Goal: Information Seeking & Learning: Learn about a topic

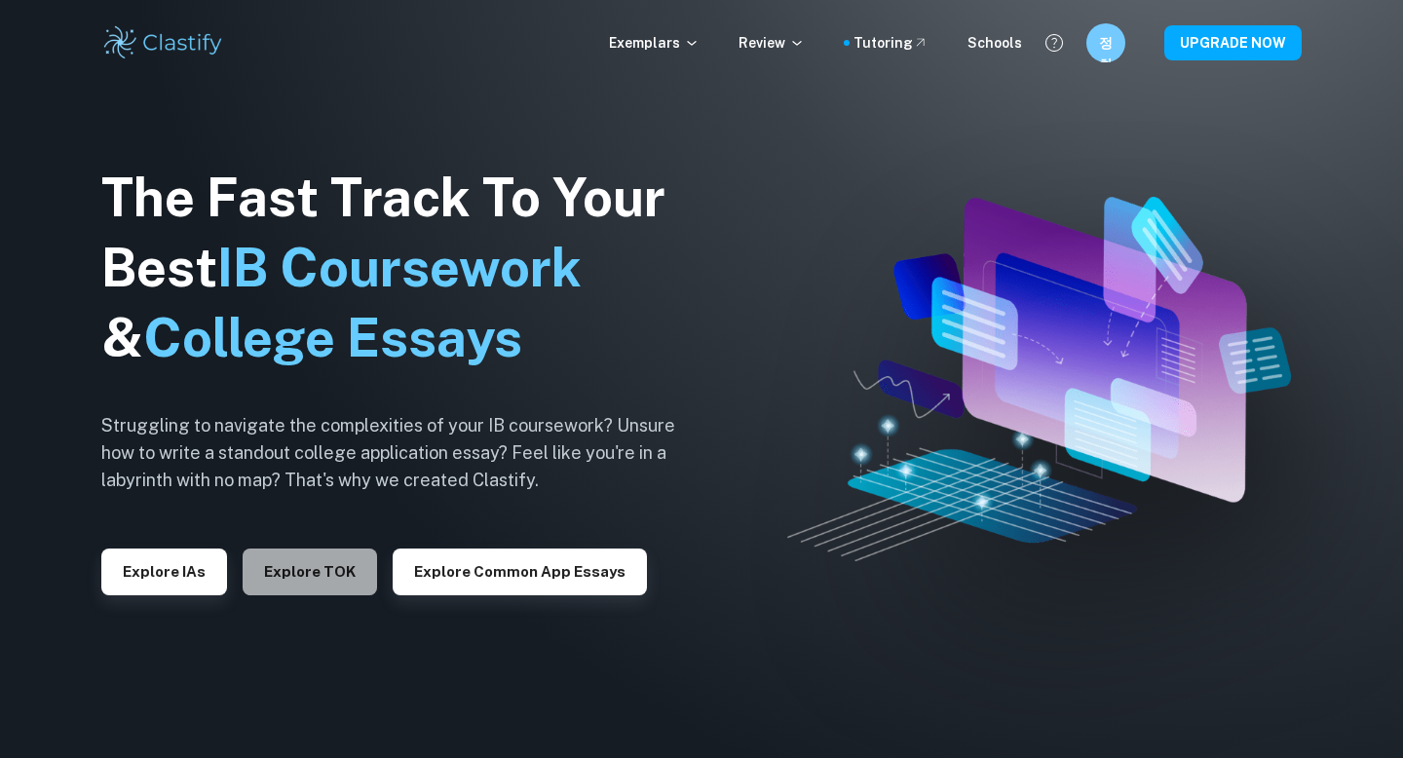
click at [320, 568] on button "Explore TOK" at bounding box center [310, 571] width 134 height 47
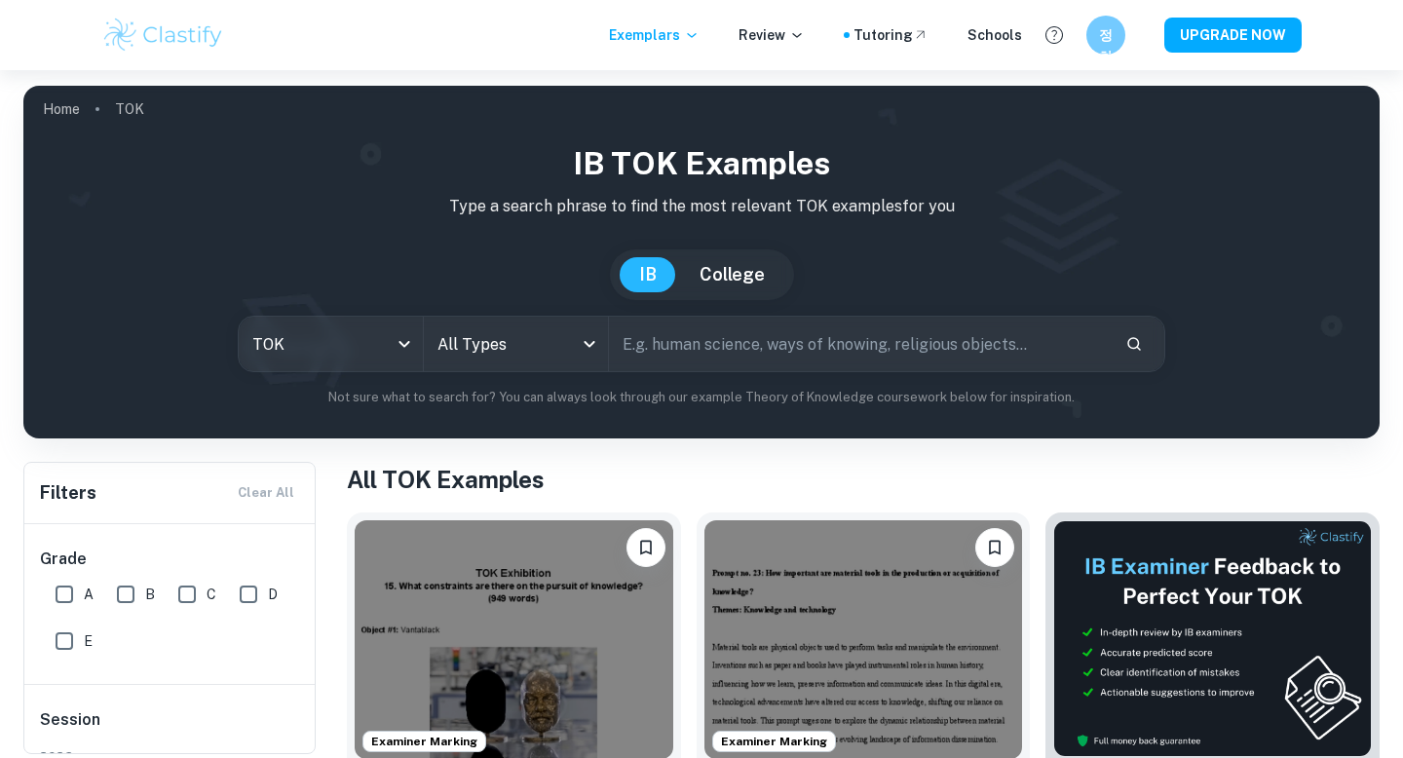
click at [703, 362] on input "text" at bounding box center [859, 344] width 501 height 55
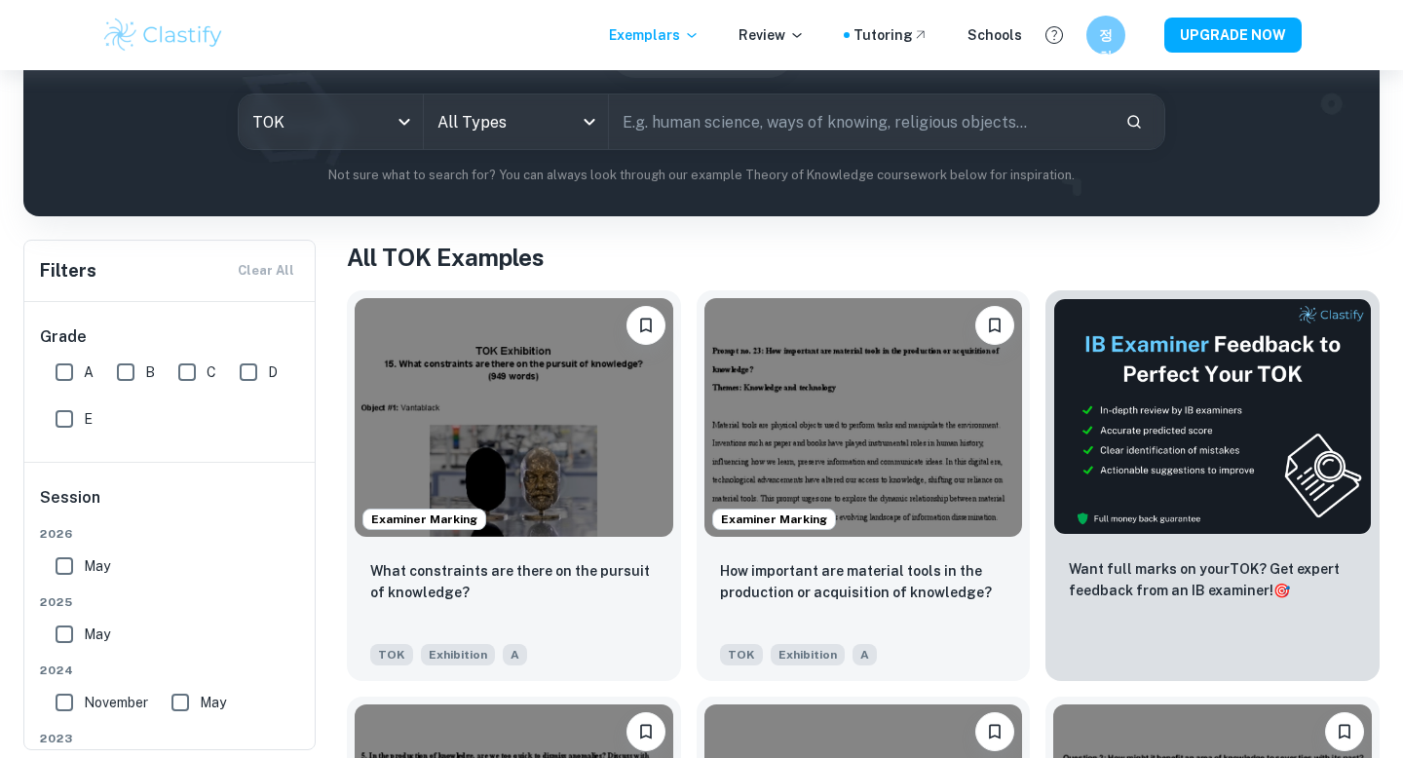
scroll to position [228, 0]
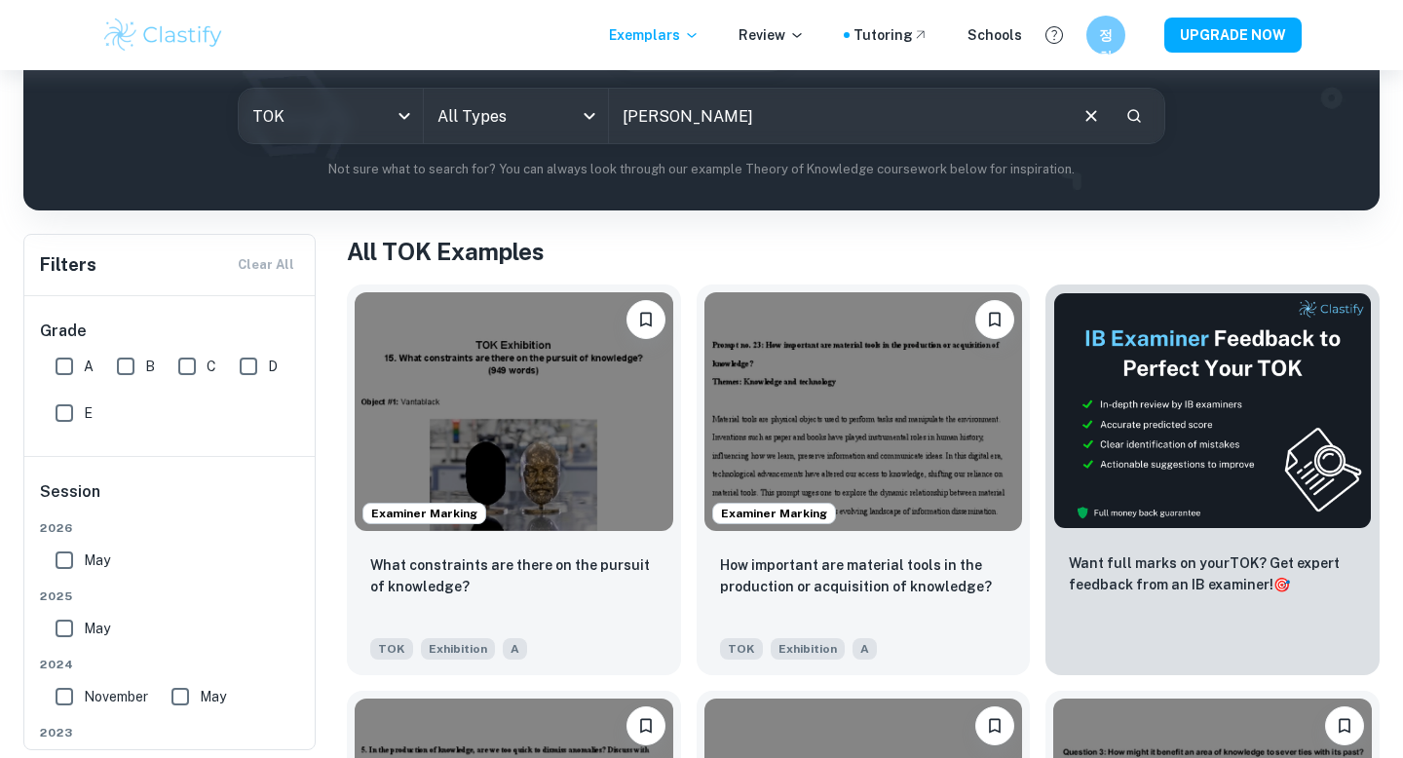
type input "[PERSON_NAME]"
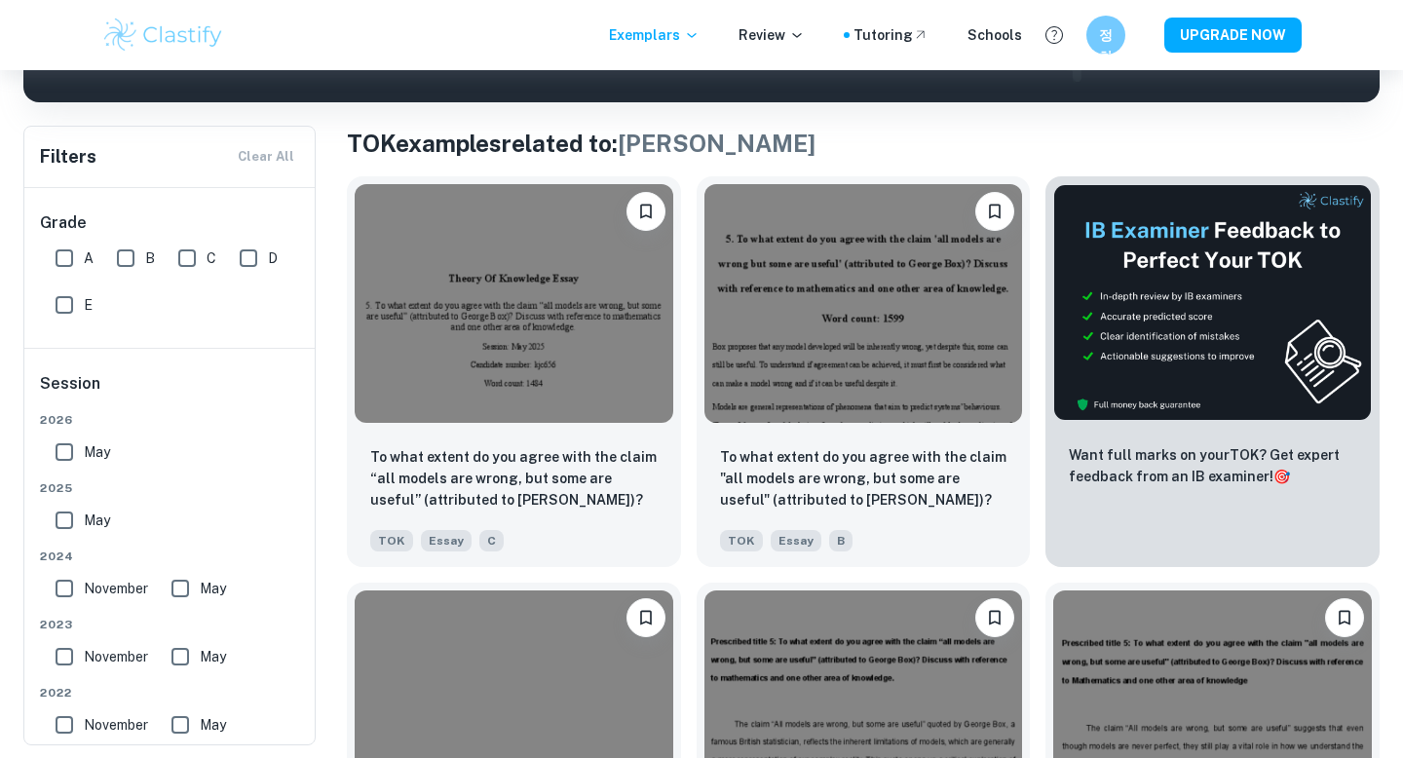
scroll to position [338, 0]
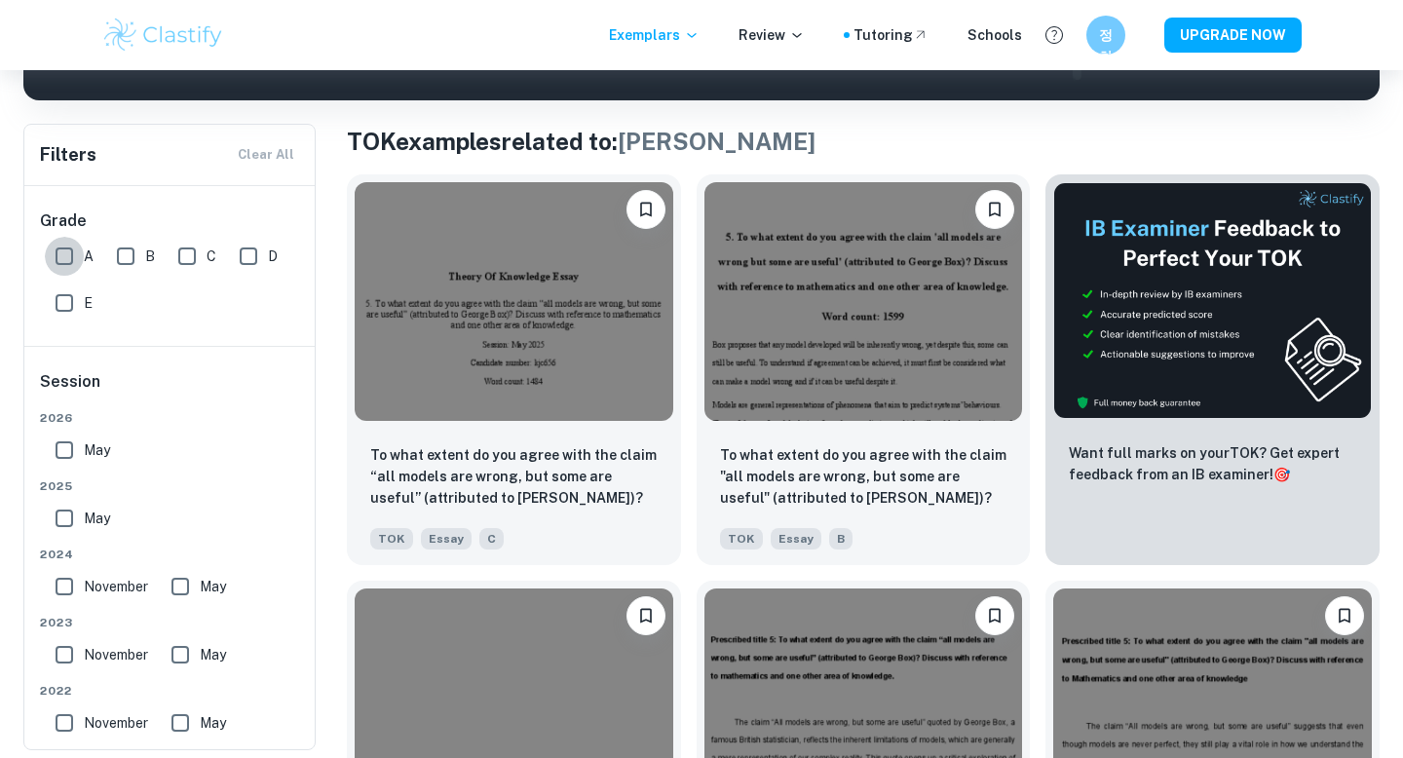
click at [71, 246] on input "A" at bounding box center [64, 256] width 39 height 39
checkbox input "true"
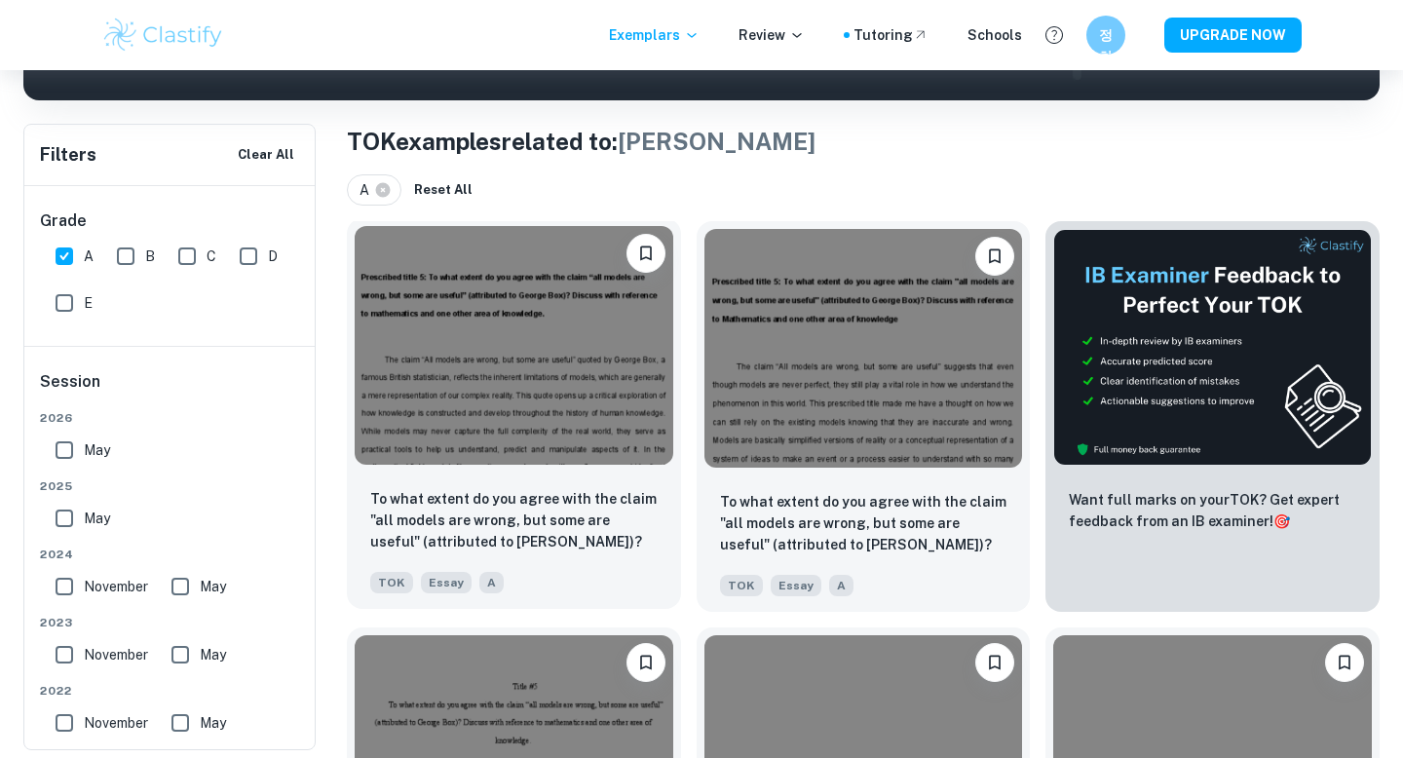
click at [507, 397] on img at bounding box center [514, 345] width 319 height 239
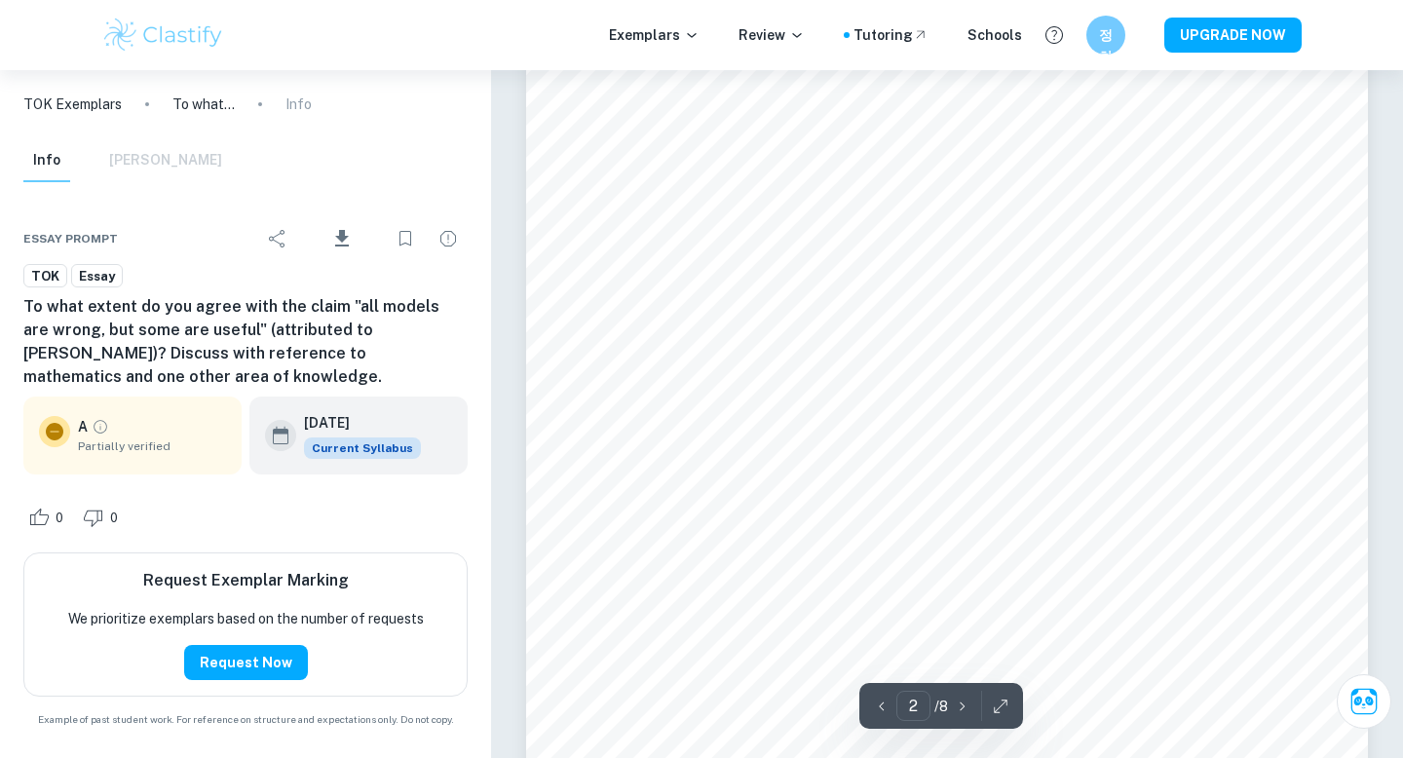
scroll to position [1522, 0]
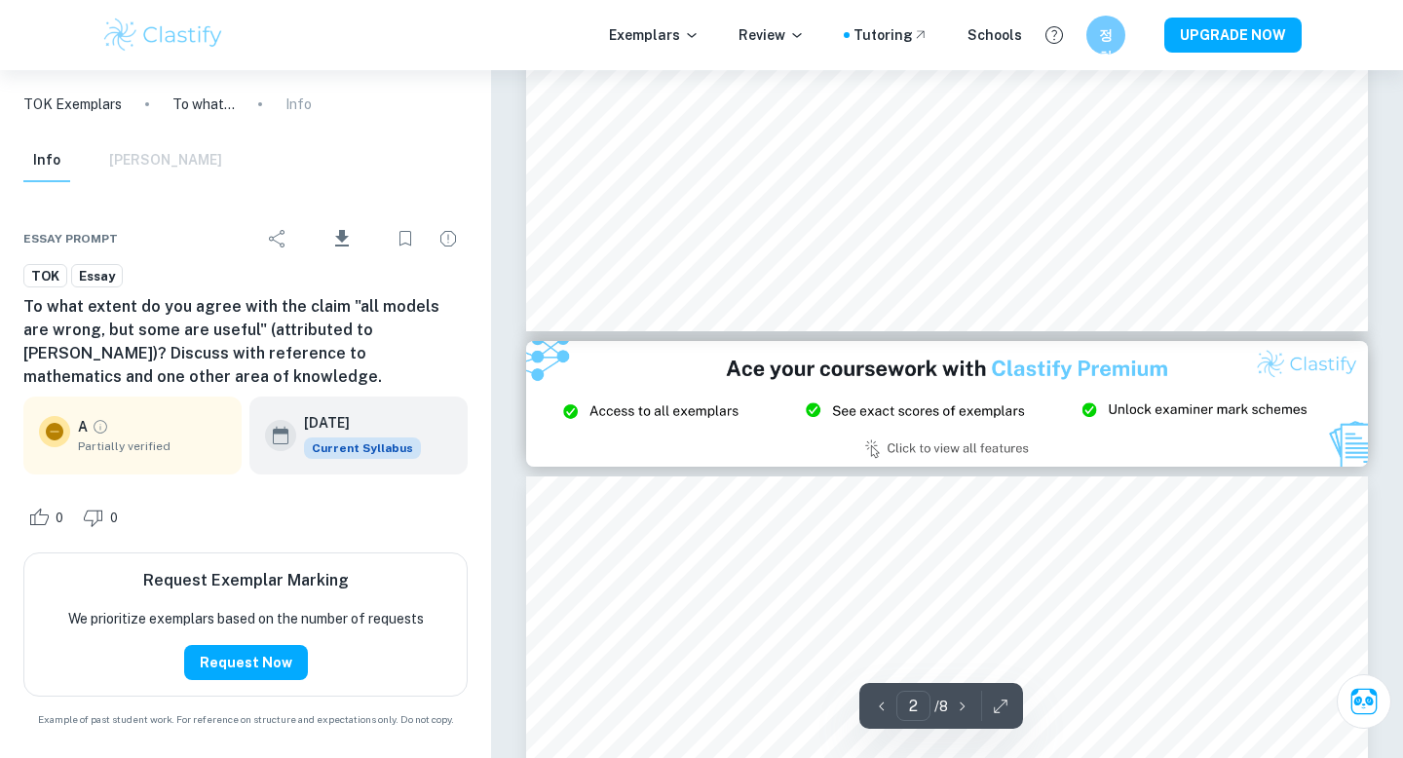
type input "3"
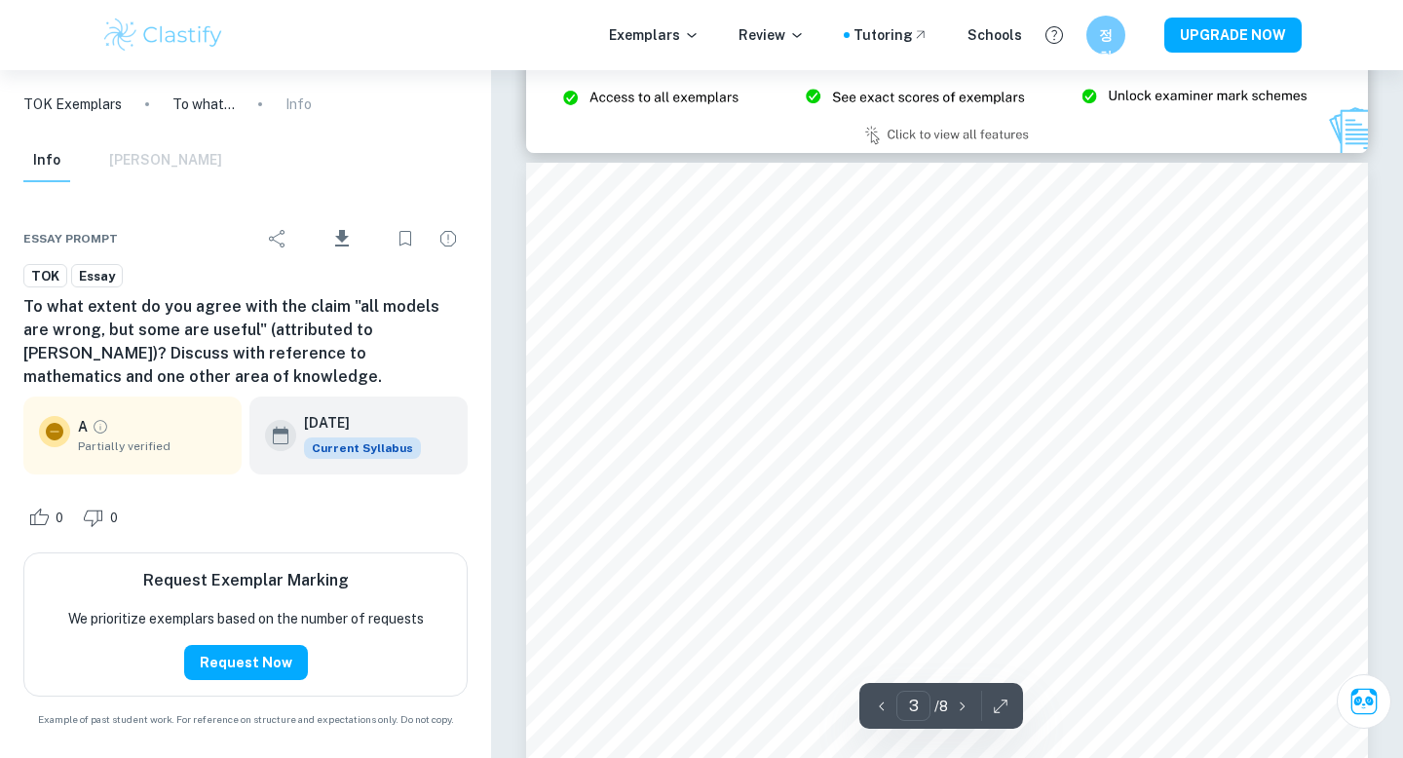
scroll to position [2405, 0]
